Goal: Obtain resource: Obtain resource

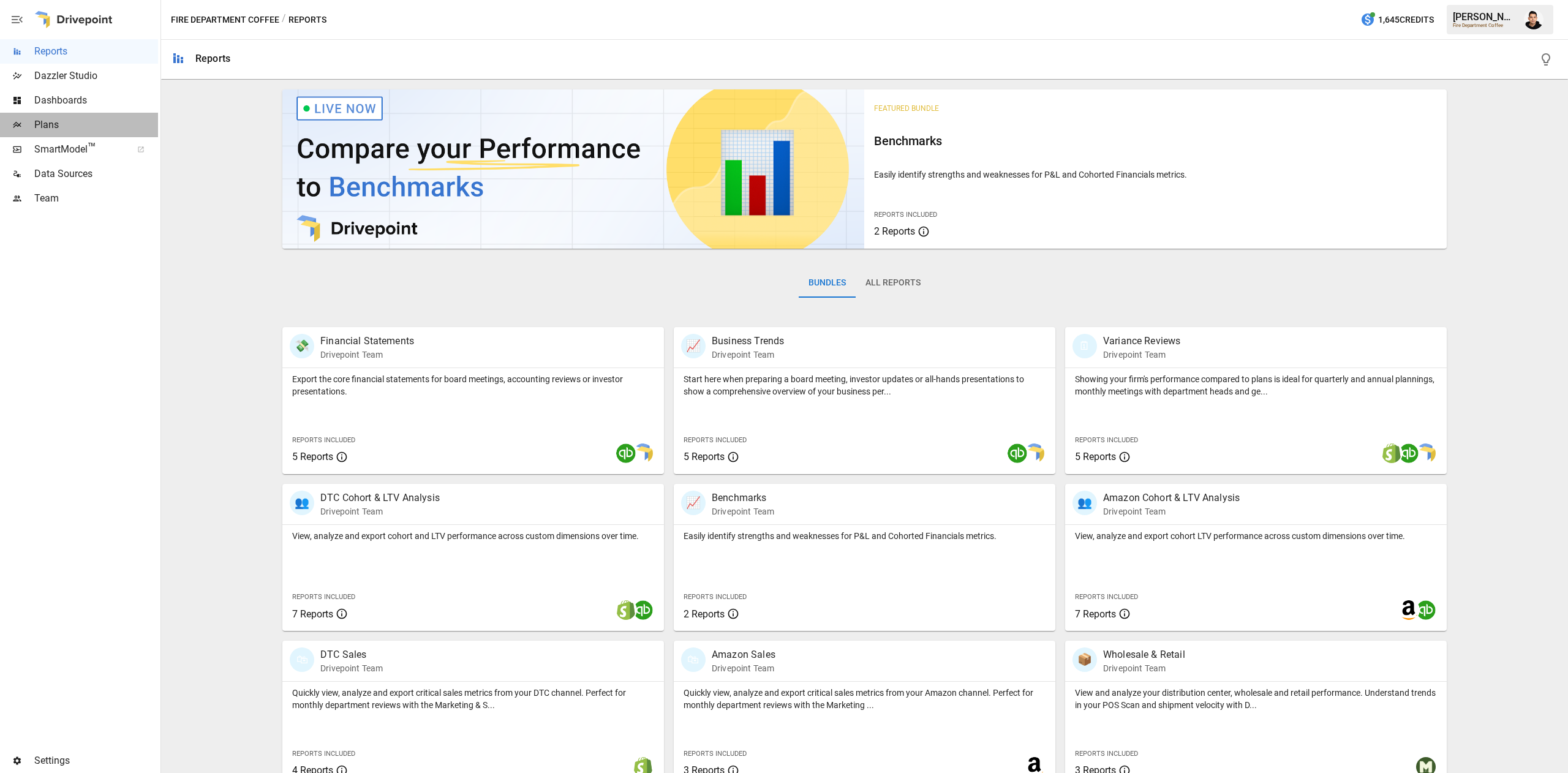
click at [101, 132] on span "Plans" at bounding box center [96, 124] width 124 height 15
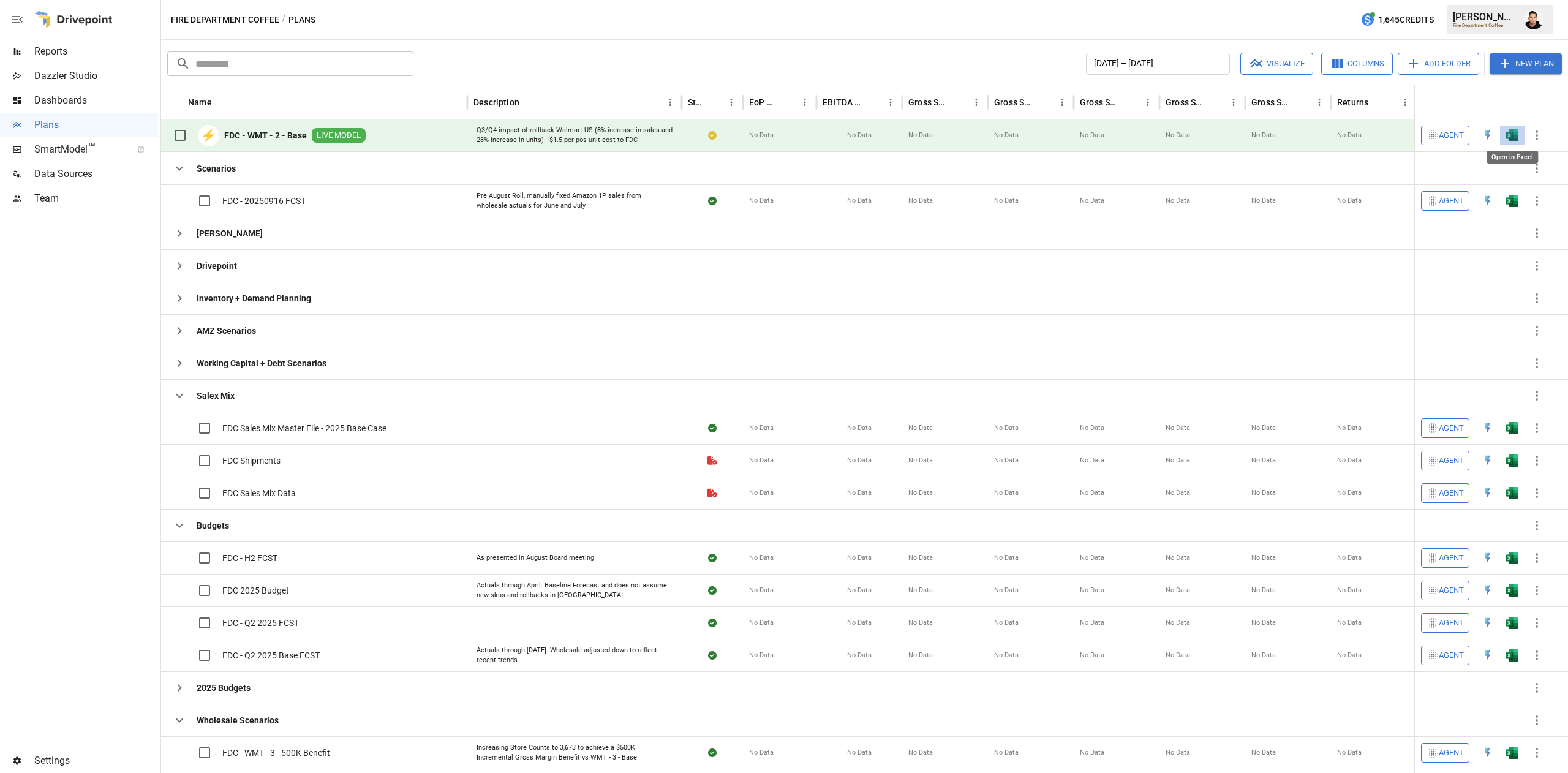
click at [1517, 139] on img "Open in Excel" at bounding box center [1512, 135] width 12 height 12
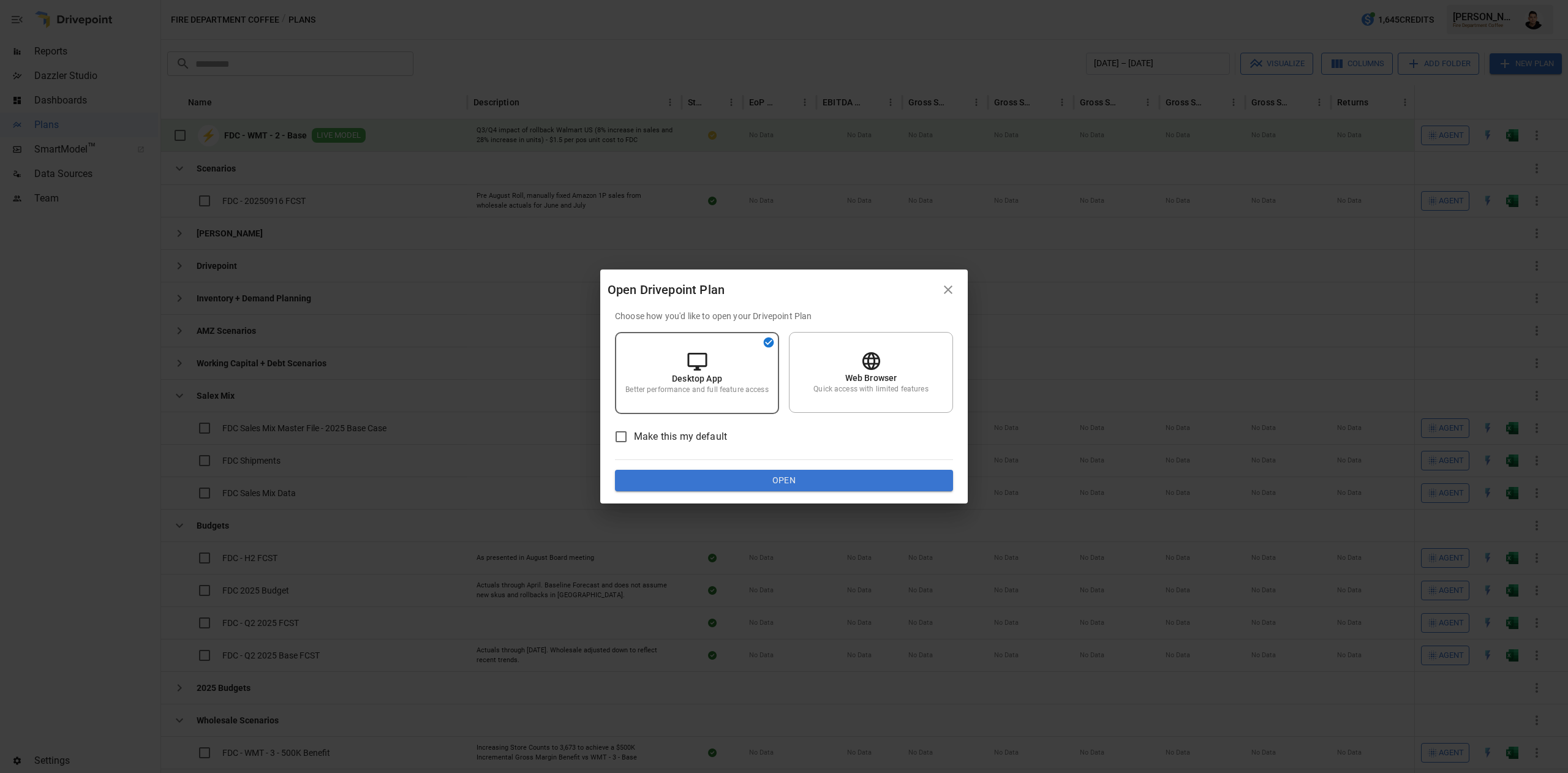
click at [770, 484] on button "Open" at bounding box center [784, 480] width 338 height 22
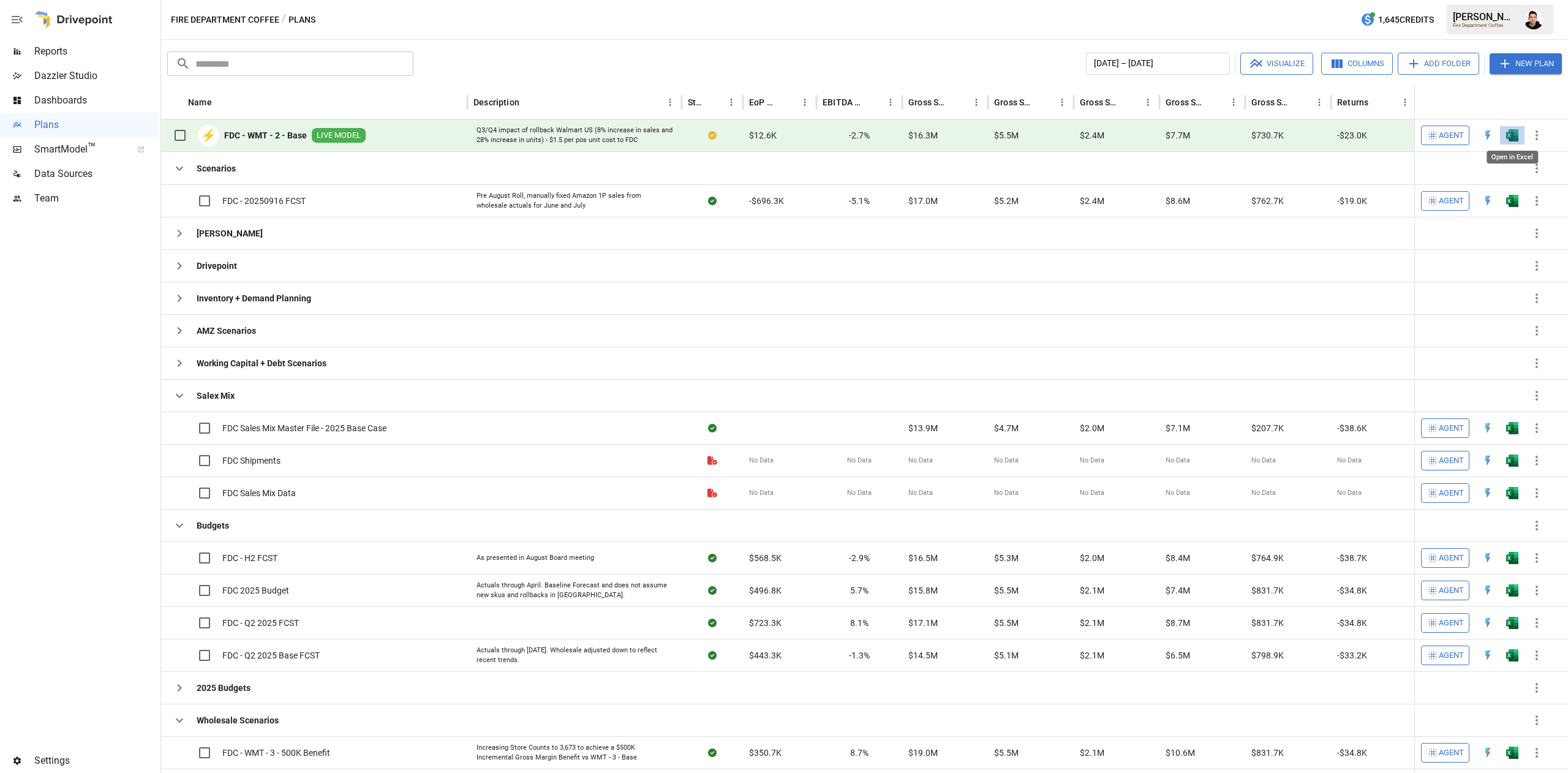
click at [1513, 130] on img "Open in Excel" at bounding box center [1512, 135] width 12 height 12
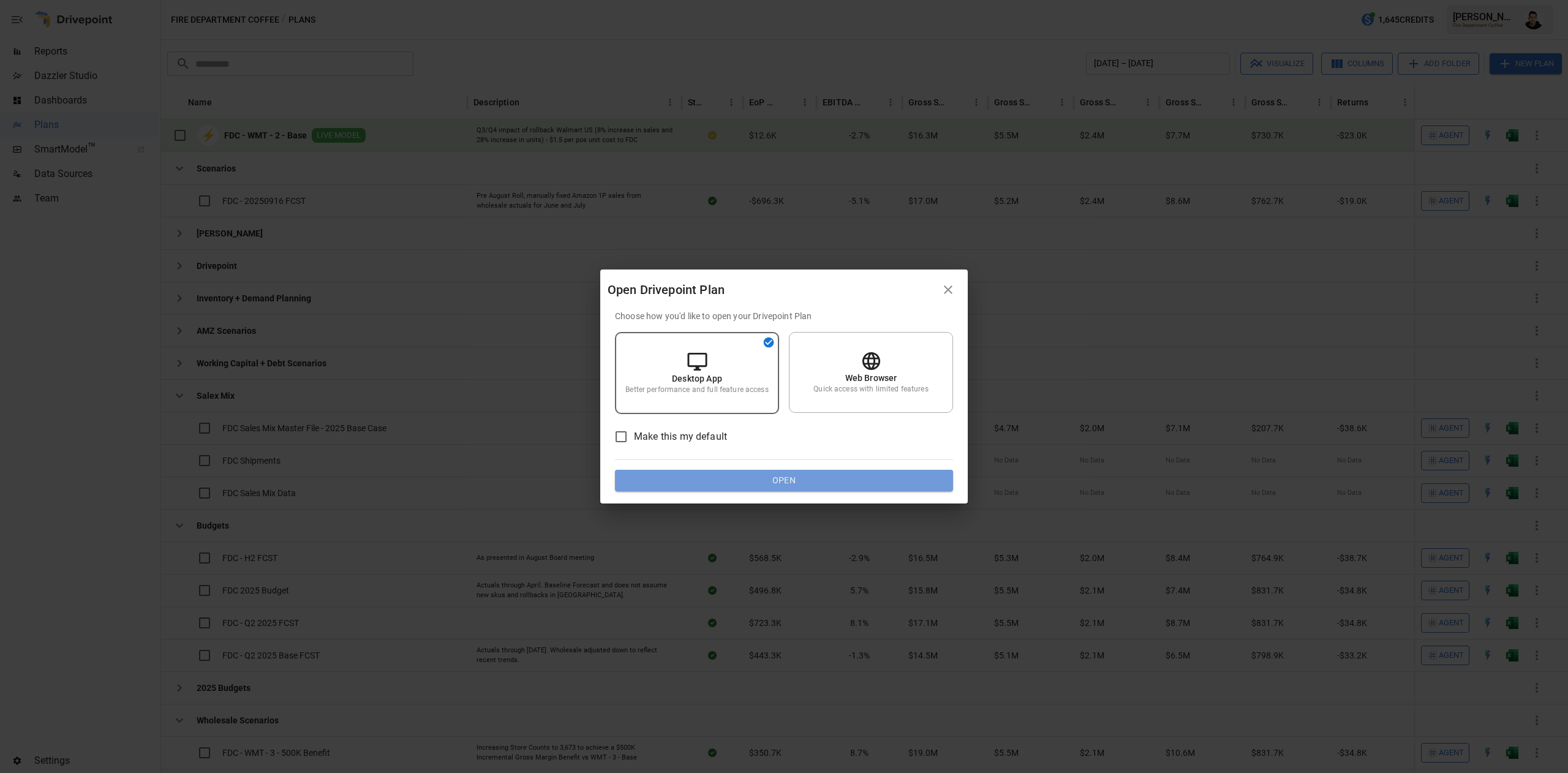
click at [875, 474] on button "Open" at bounding box center [784, 480] width 338 height 22
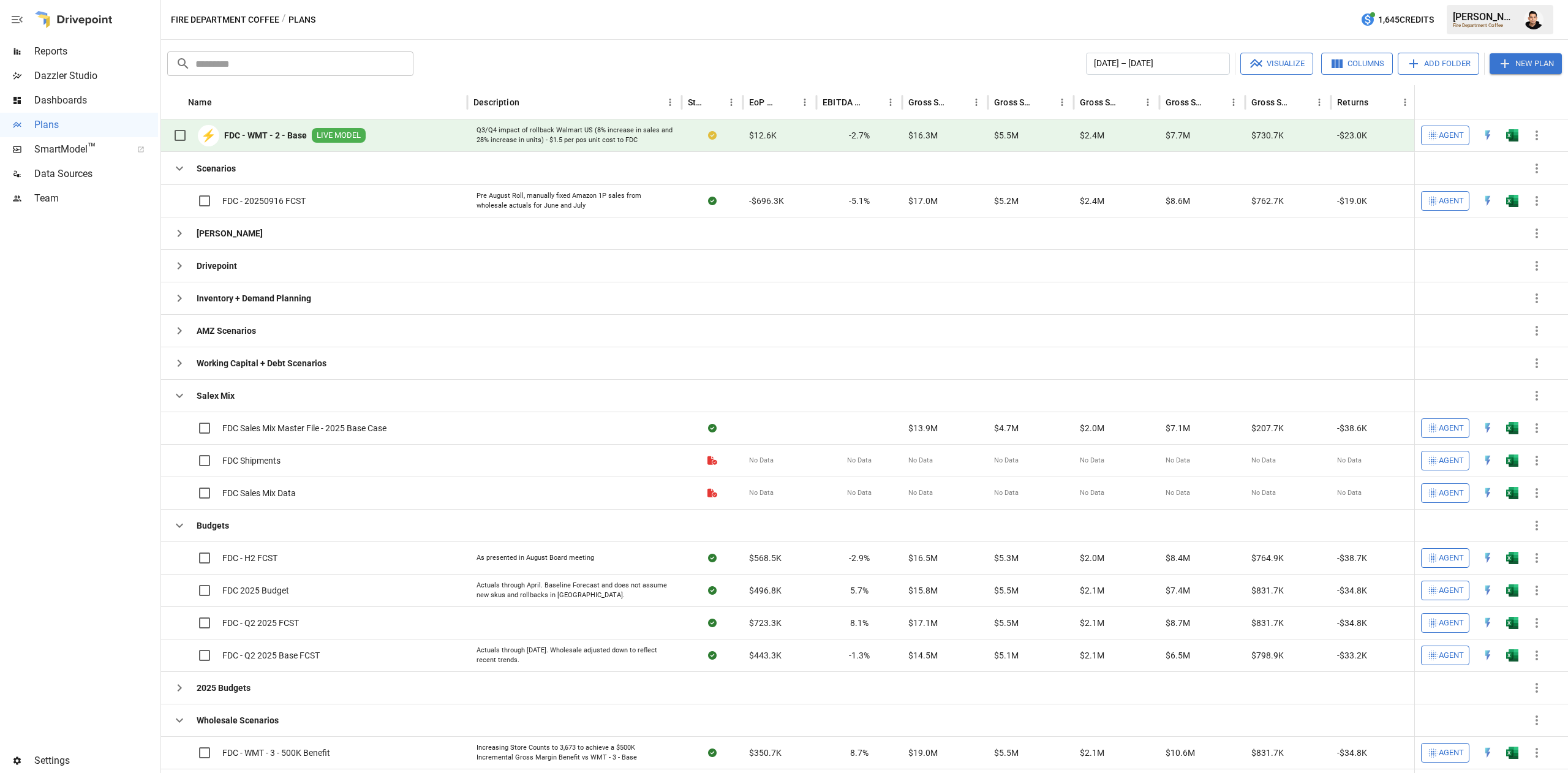
click at [1523, 30] on button "button" at bounding box center [1533, 19] width 34 height 34
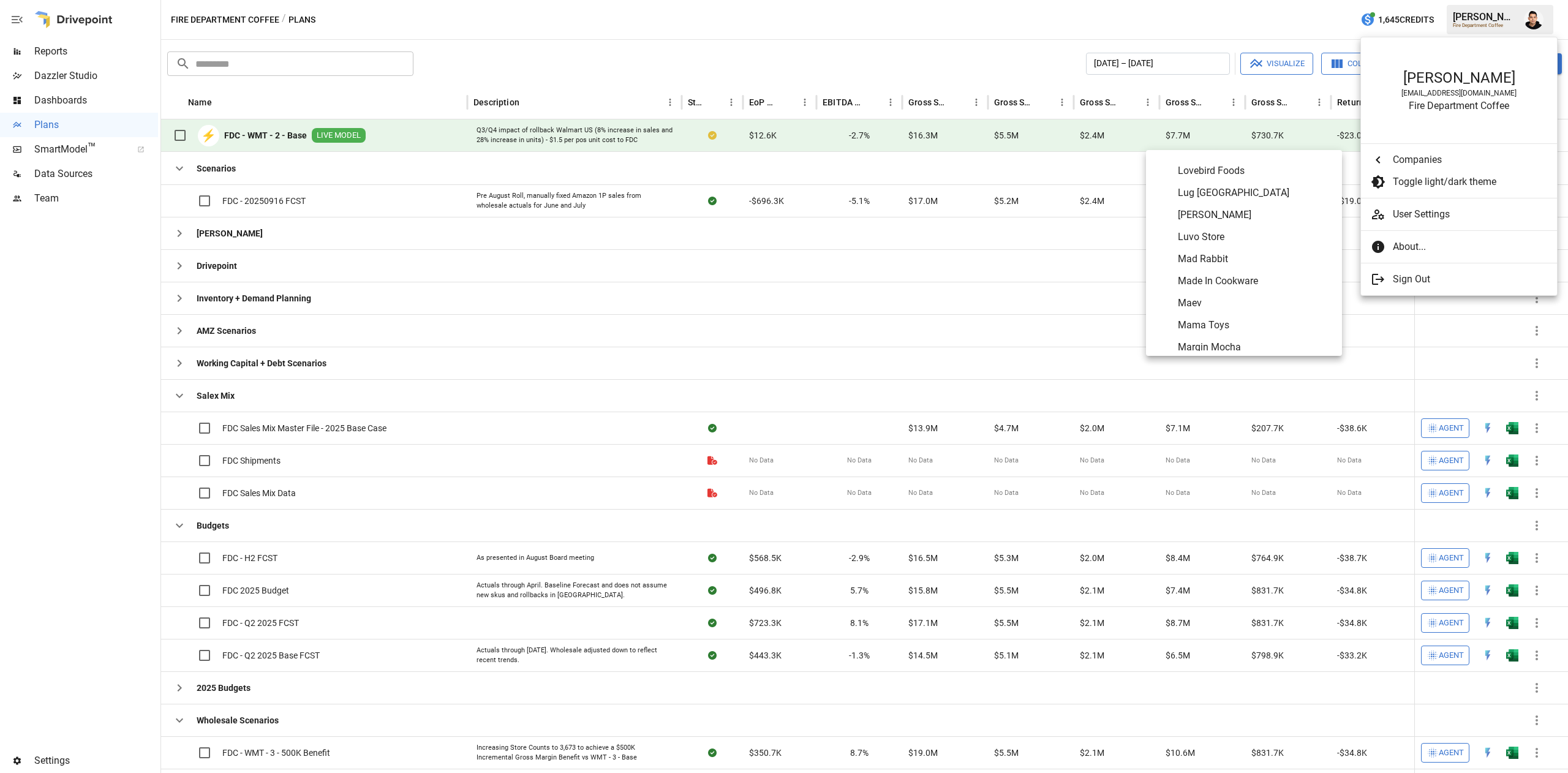
scroll to position [3772, 0]
click at [1227, 247] on span "Mad Rabbit" at bounding box center [1255, 253] width 155 height 15
